Goal: Task Accomplishment & Management: Use online tool/utility

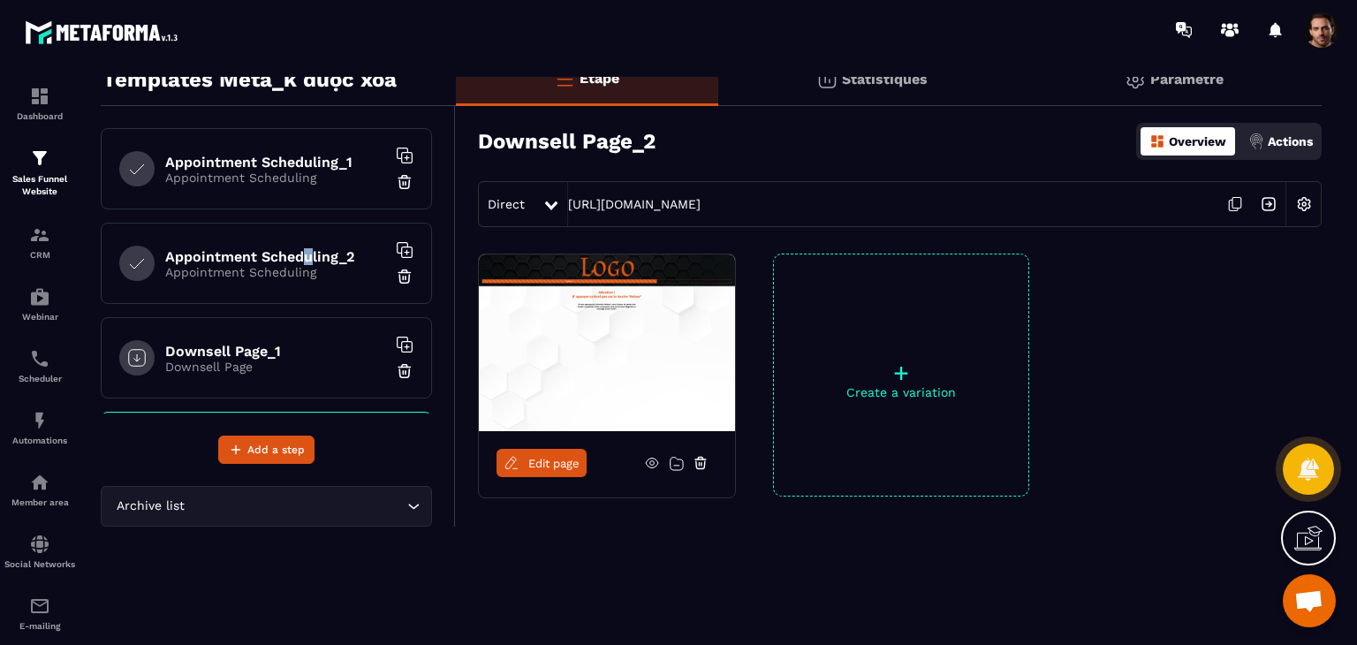
click at [306, 258] on h6 "Appointment Scheduling_2" at bounding box center [275, 256] width 221 height 17
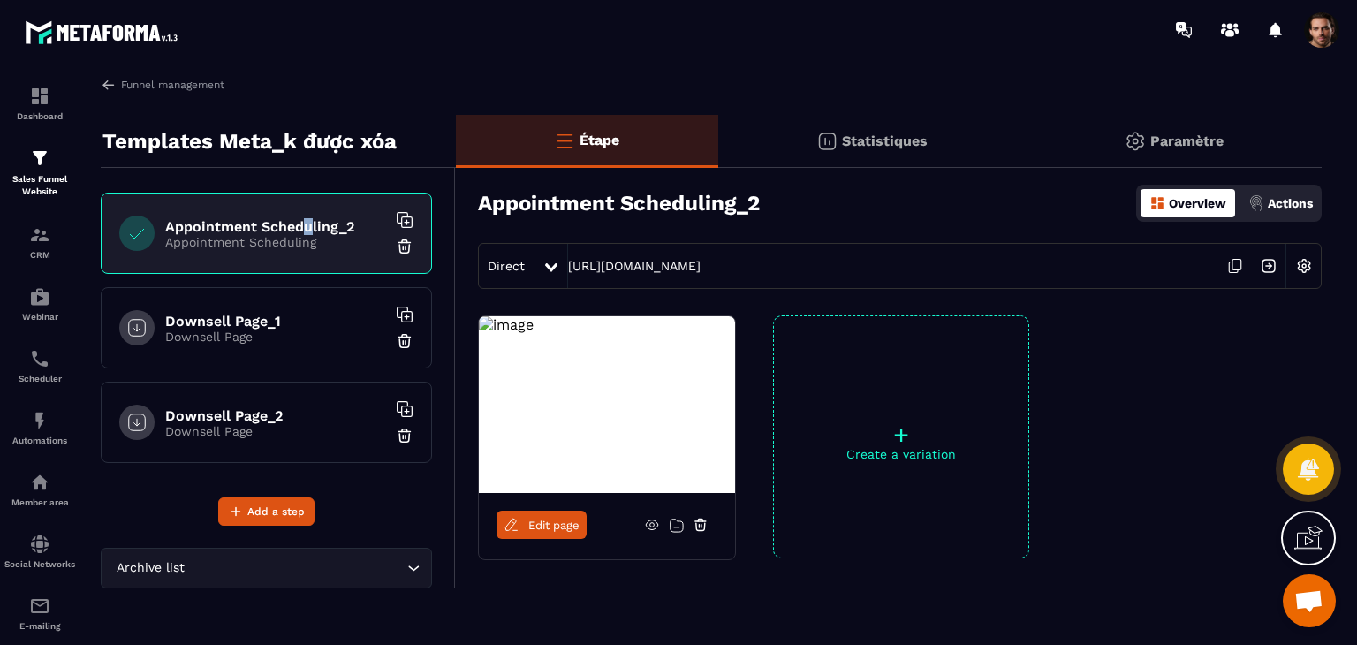
scroll to position [62, 0]
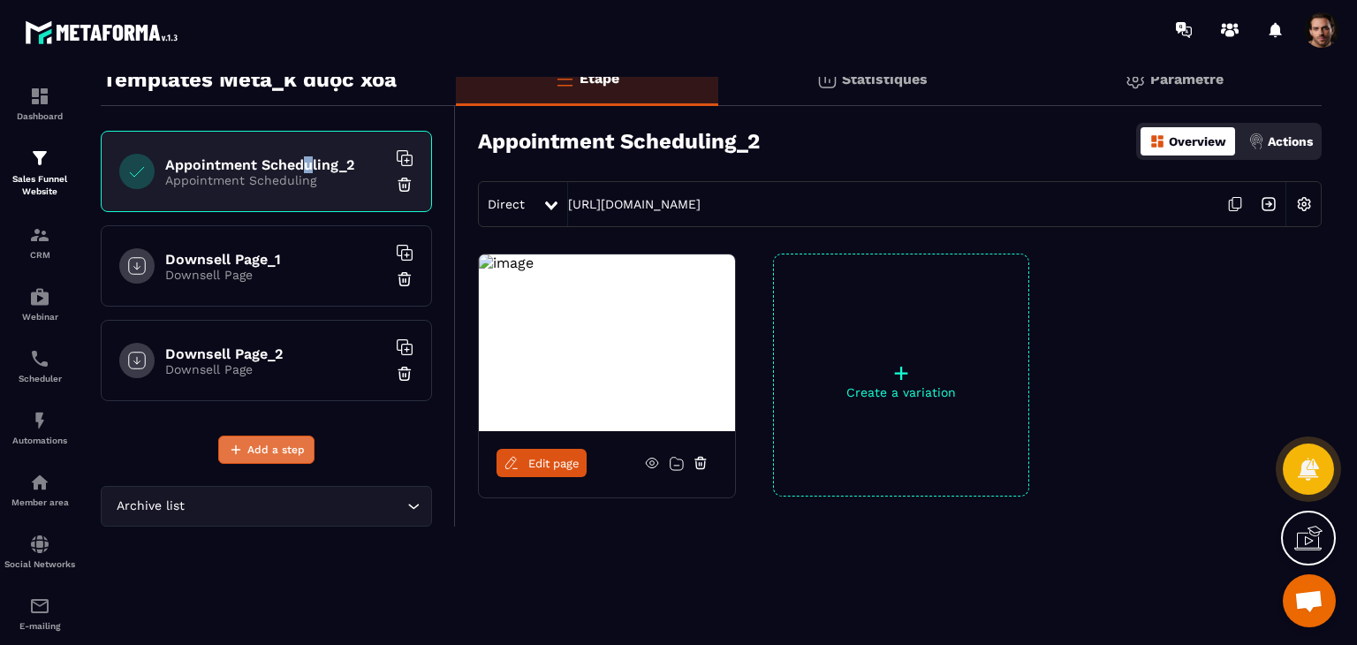
click at [280, 455] on span "Add a step" at bounding box center [275, 450] width 57 height 18
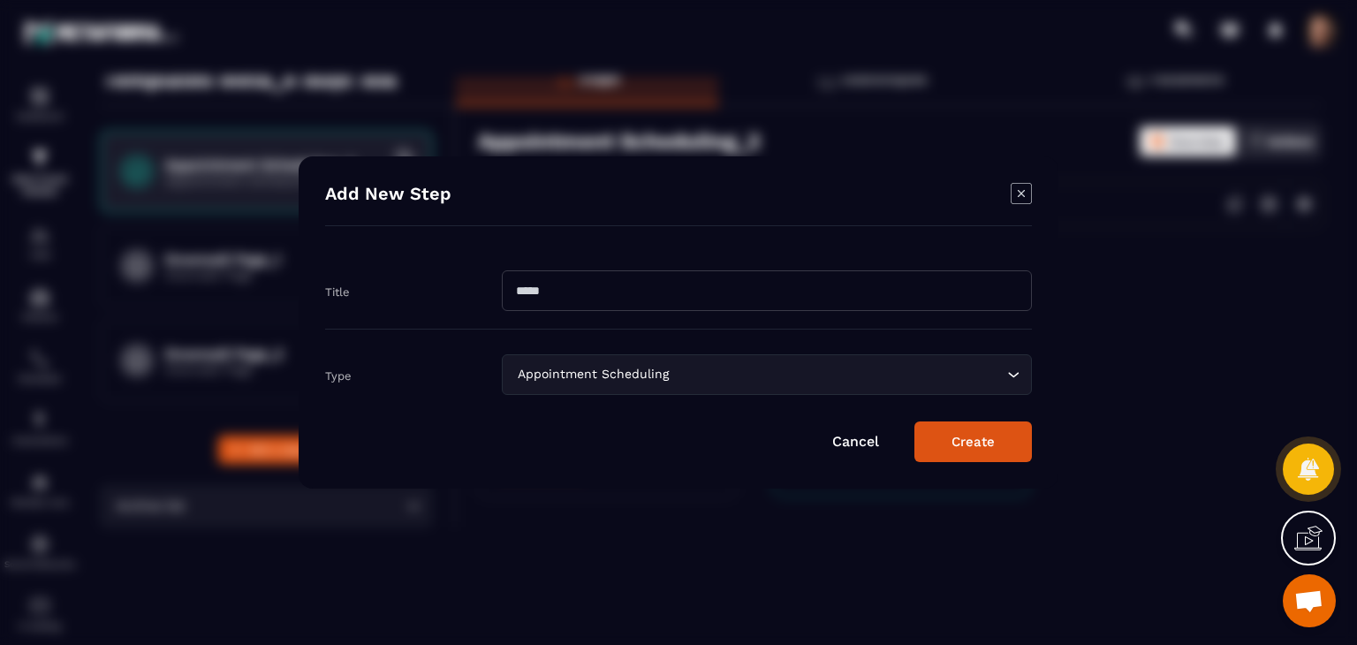
click at [601, 377] on div "Appointment Scheduling" at bounding box center [757, 374] width 493 height 19
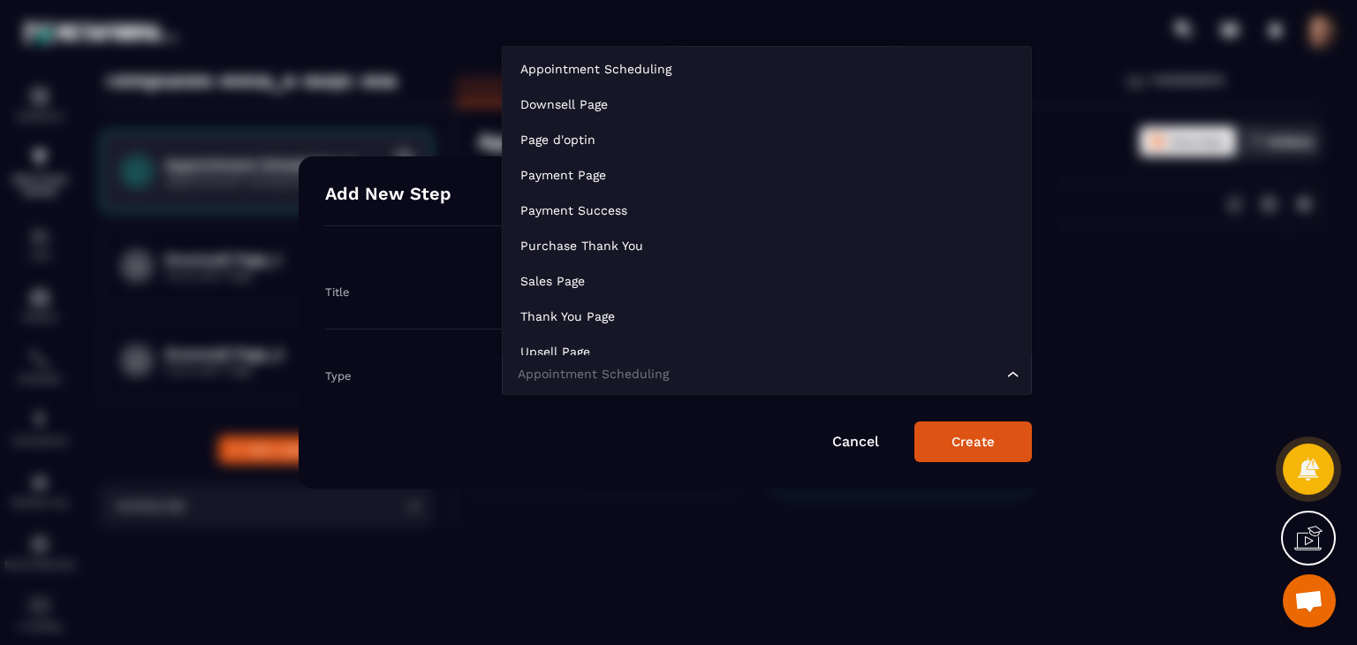
scroll to position [13, 0]
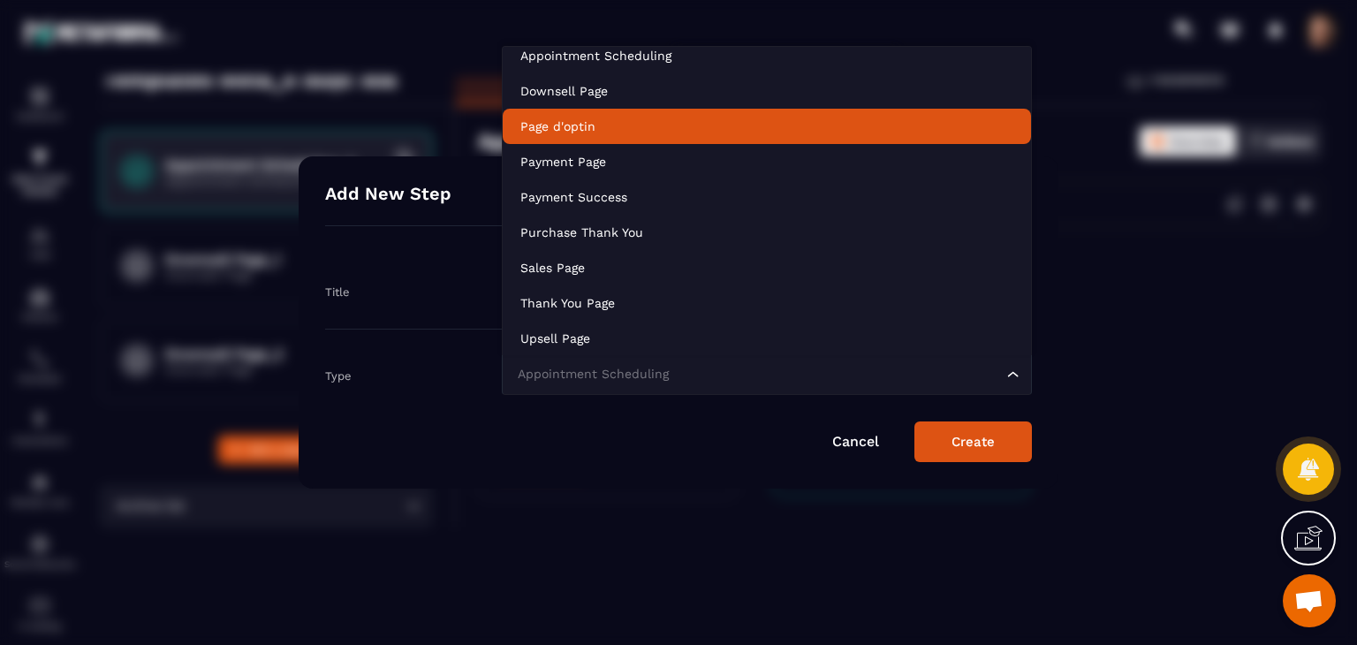
click at [572, 122] on p "Page d'optin" at bounding box center [766, 126] width 493 height 18
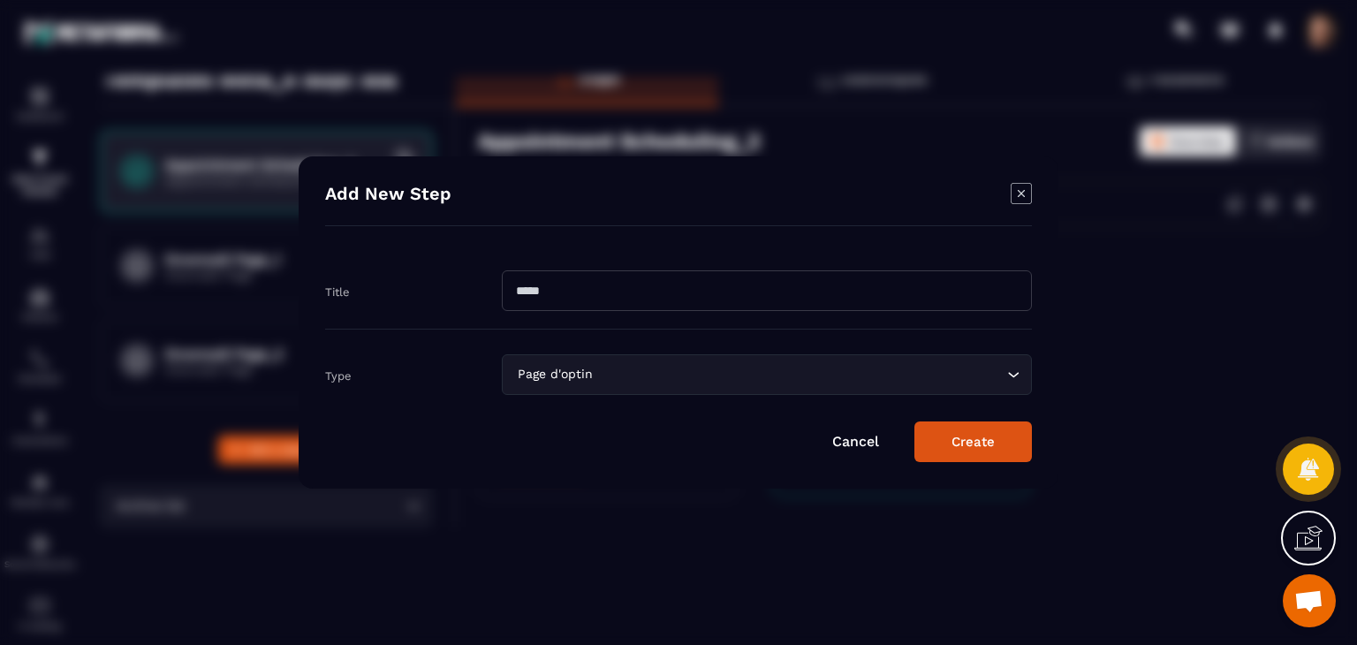
click at [575, 293] on input "Modal window" at bounding box center [767, 290] width 530 height 41
type input "**********"
click at [992, 435] on button "Create" at bounding box center [972, 441] width 117 height 41
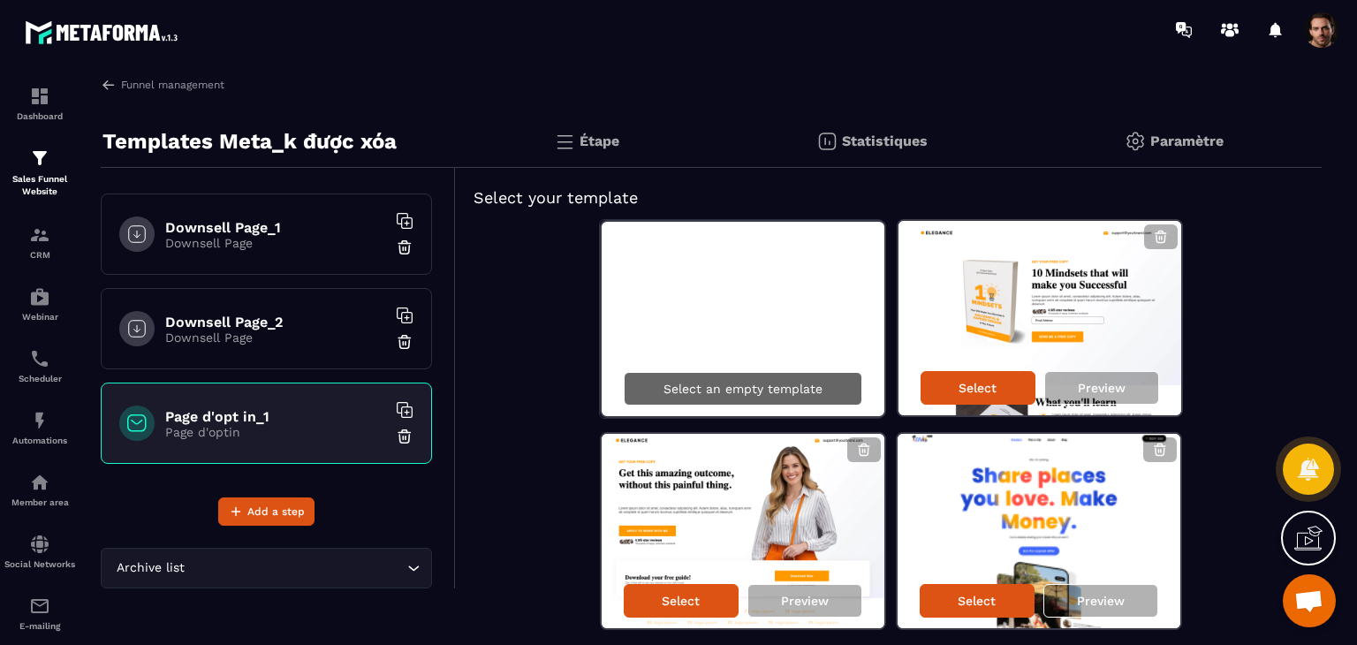
click at [772, 399] on div "Select an empty template" at bounding box center [743, 389] width 238 height 34
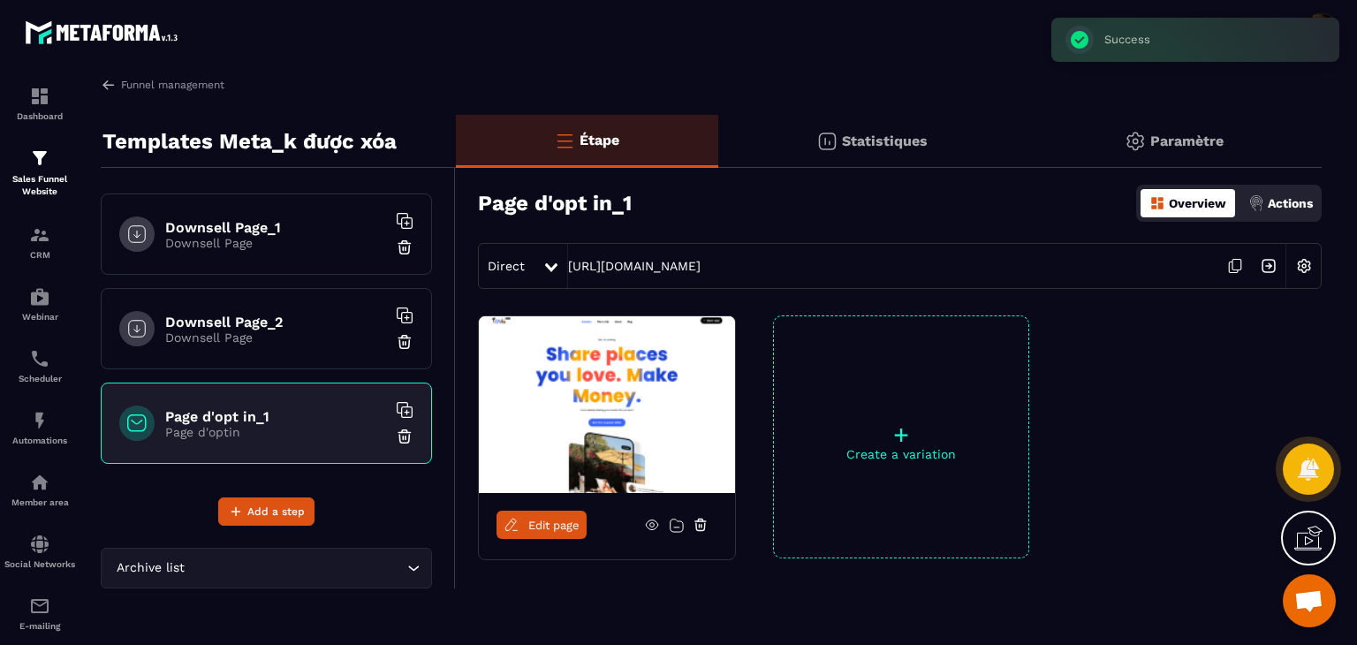
scroll to position [62, 0]
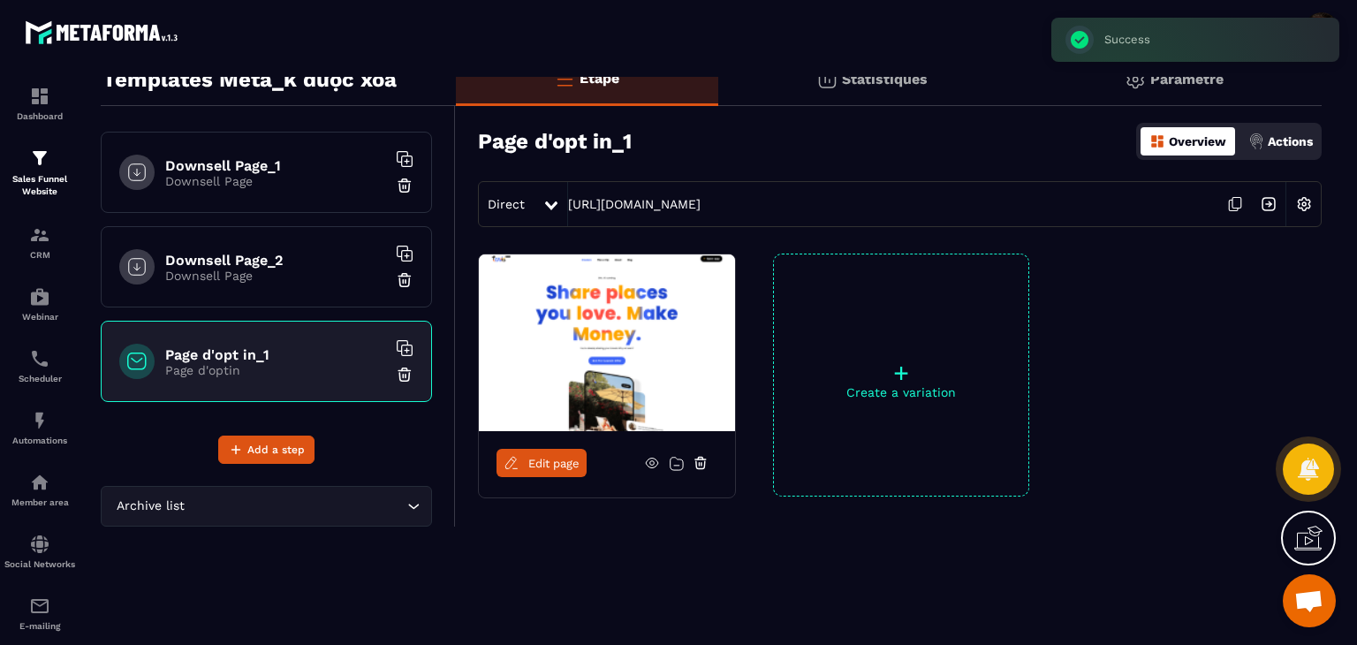
click at [511, 460] on icon at bounding box center [511, 463] width 16 height 16
